Goal: Check status

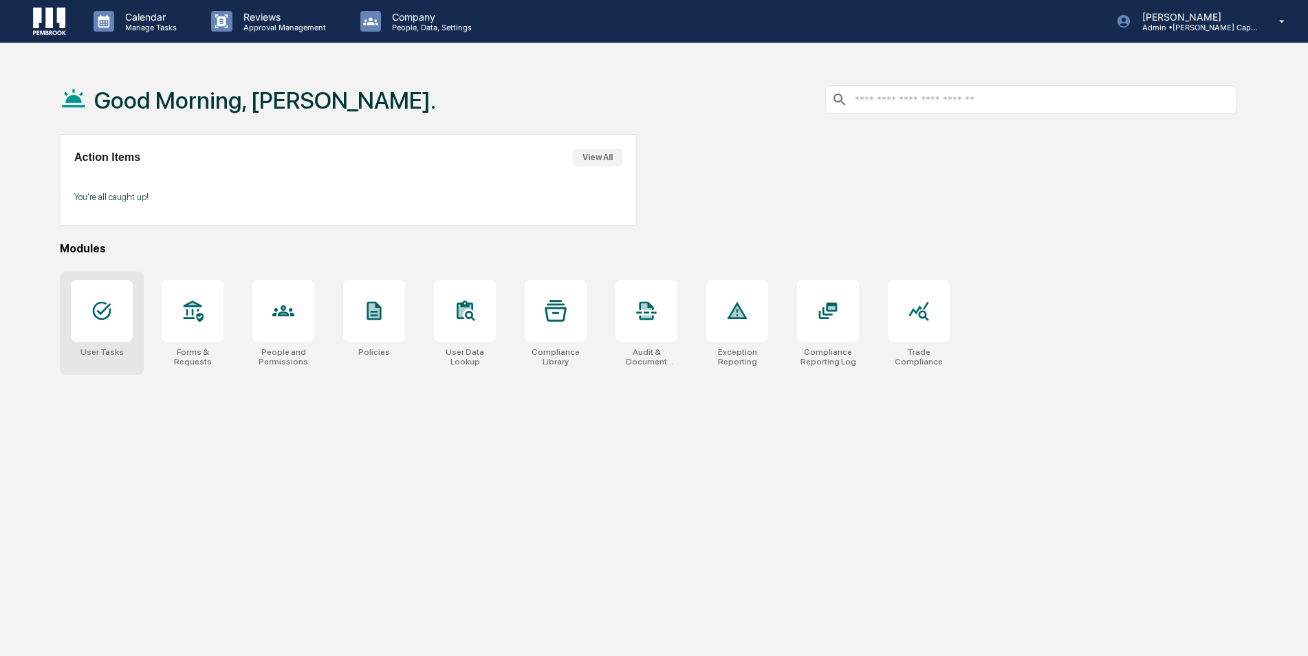
click at [89, 331] on div at bounding box center [102, 311] width 62 height 62
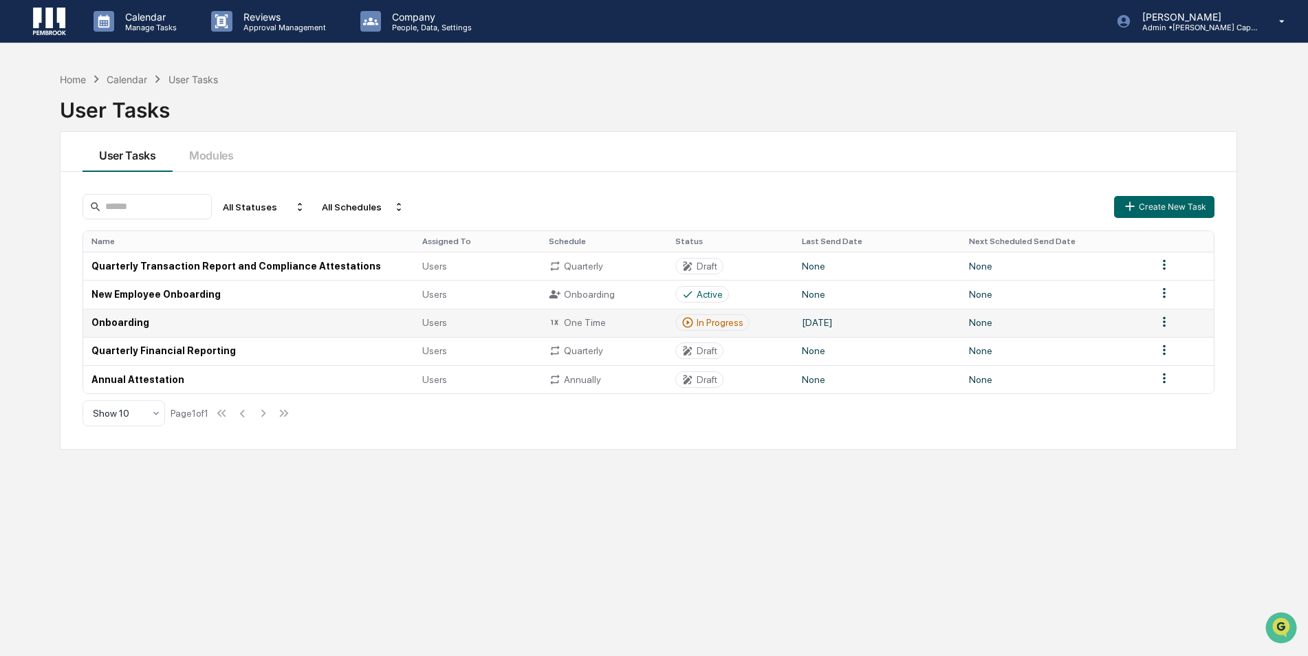
click at [818, 321] on td "[DATE]" at bounding box center [877, 323] width 167 height 28
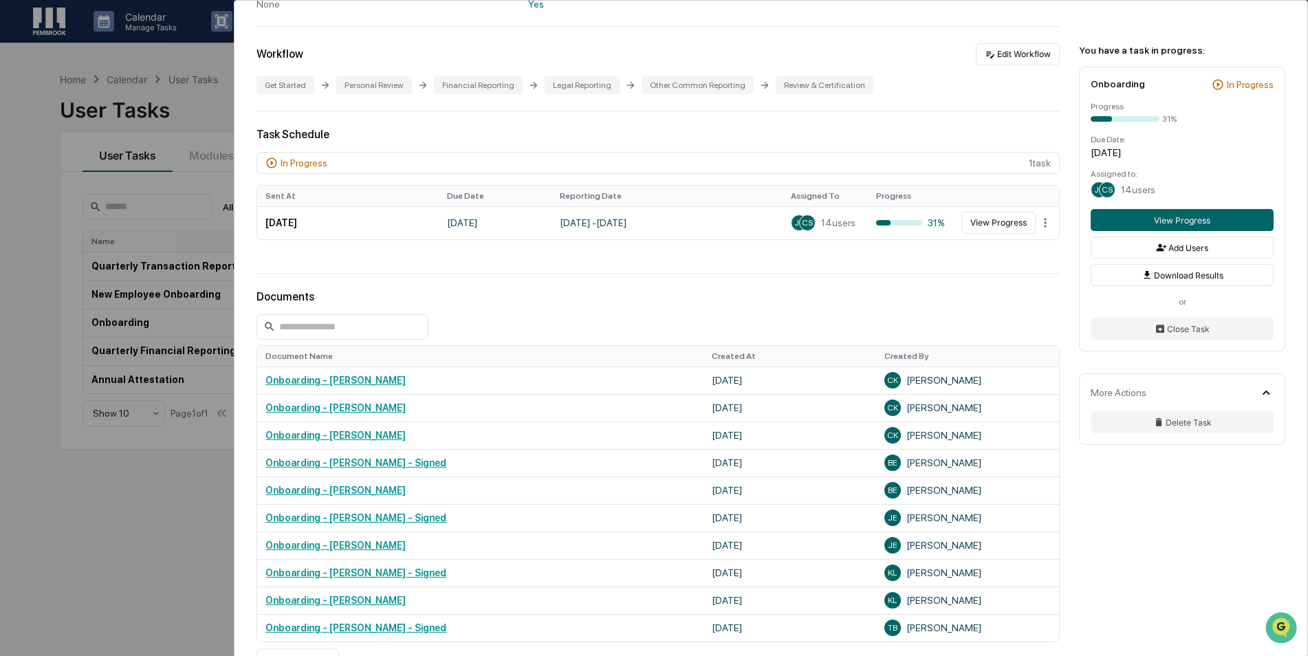
scroll to position [344, 0]
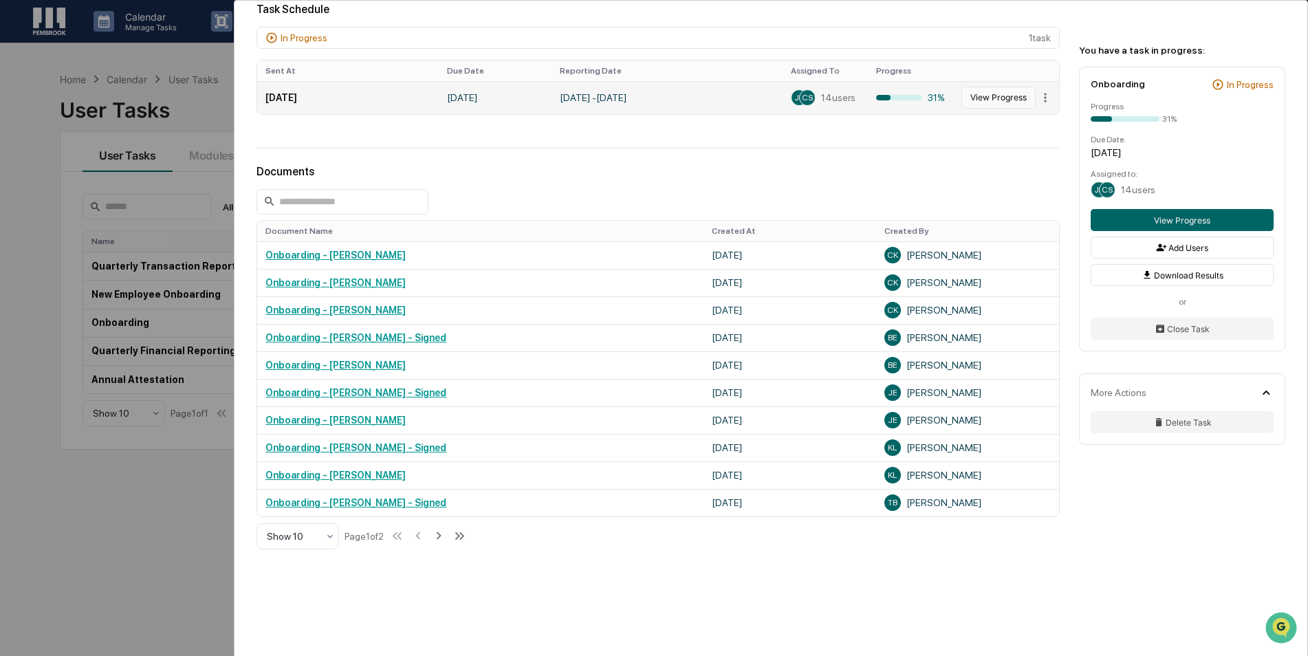
click at [979, 95] on button "View Progress" at bounding box center [999, 98] width 74 height 22
